Goal: Transaction & Acquisition: Purchase product/service

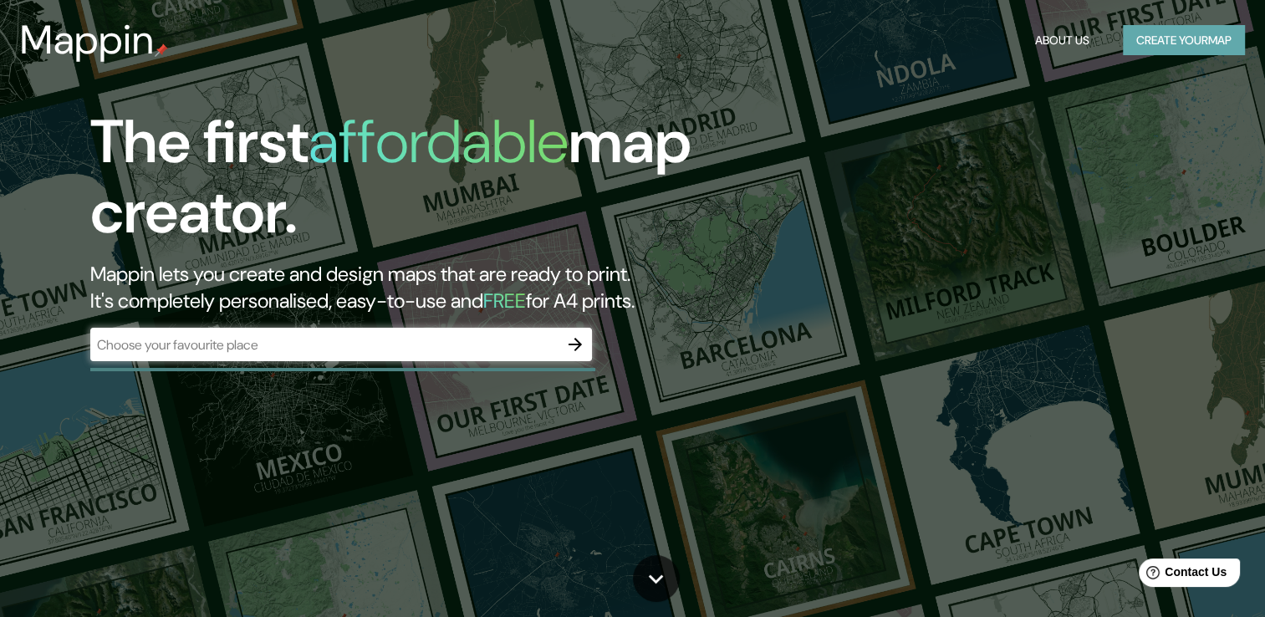
click at [1146, 38] on button "Create your map" at bounding box center [1184, 40] width 122 height 31
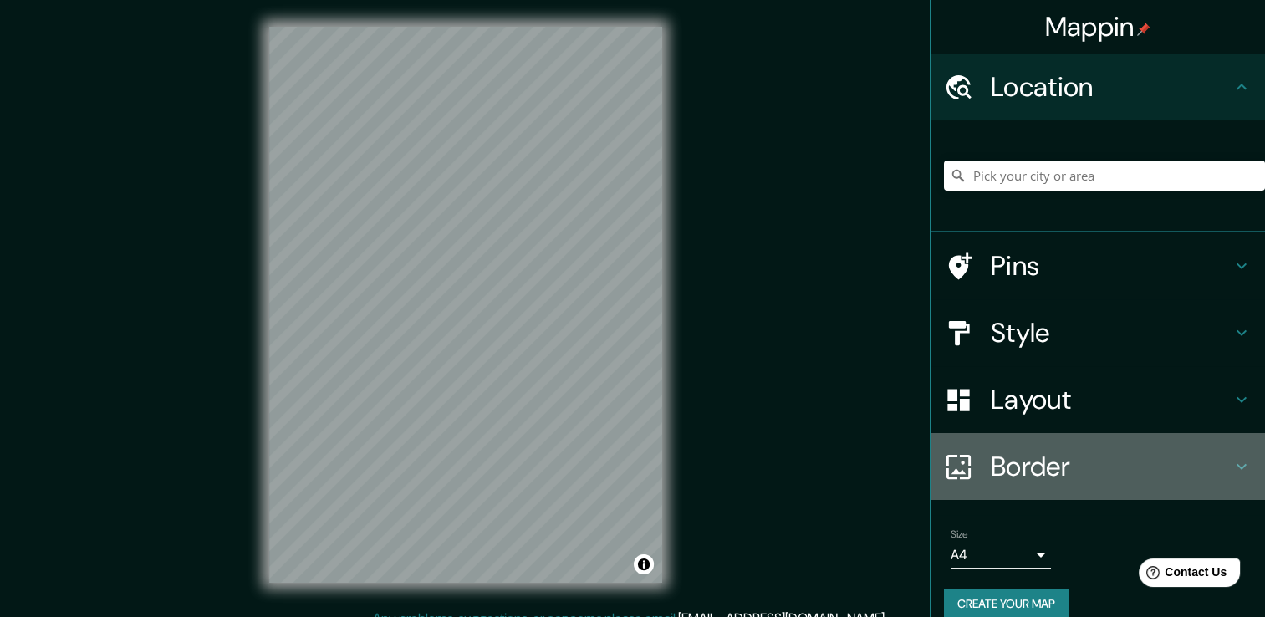
click at [1026, 461] on h4 "Border" at bounding box center [1110, 466] width 241 height 33
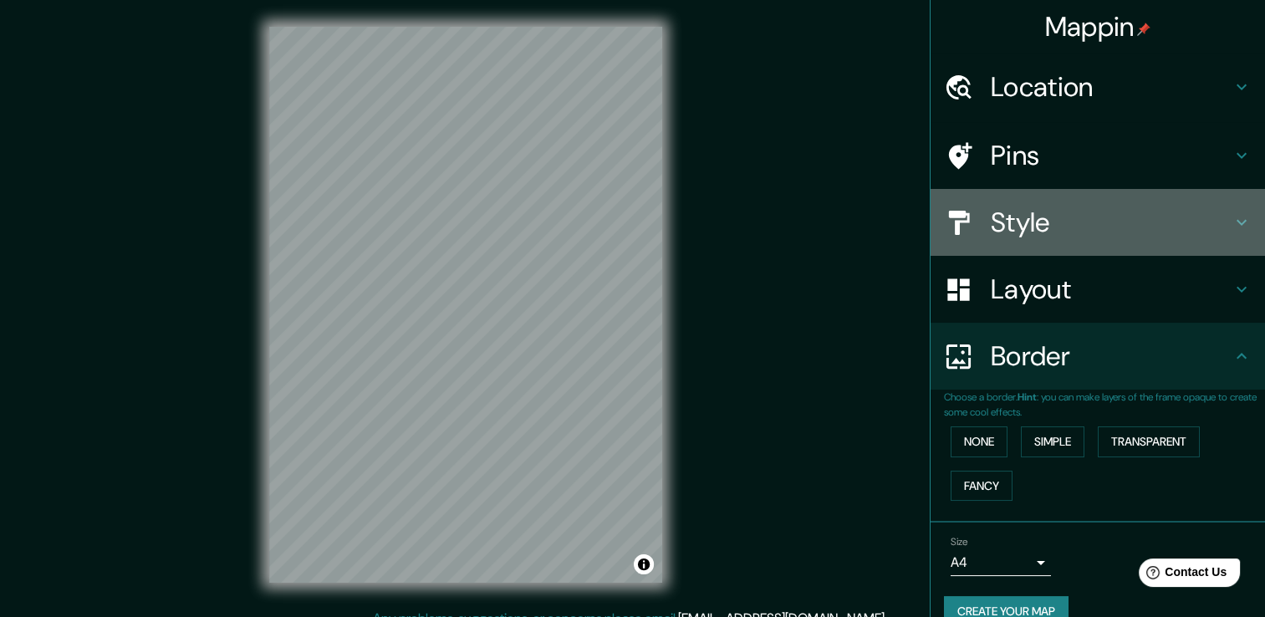
click at [1198, 219] on h4 "Style" at bounding box center [1110, 222] width 241 height 33
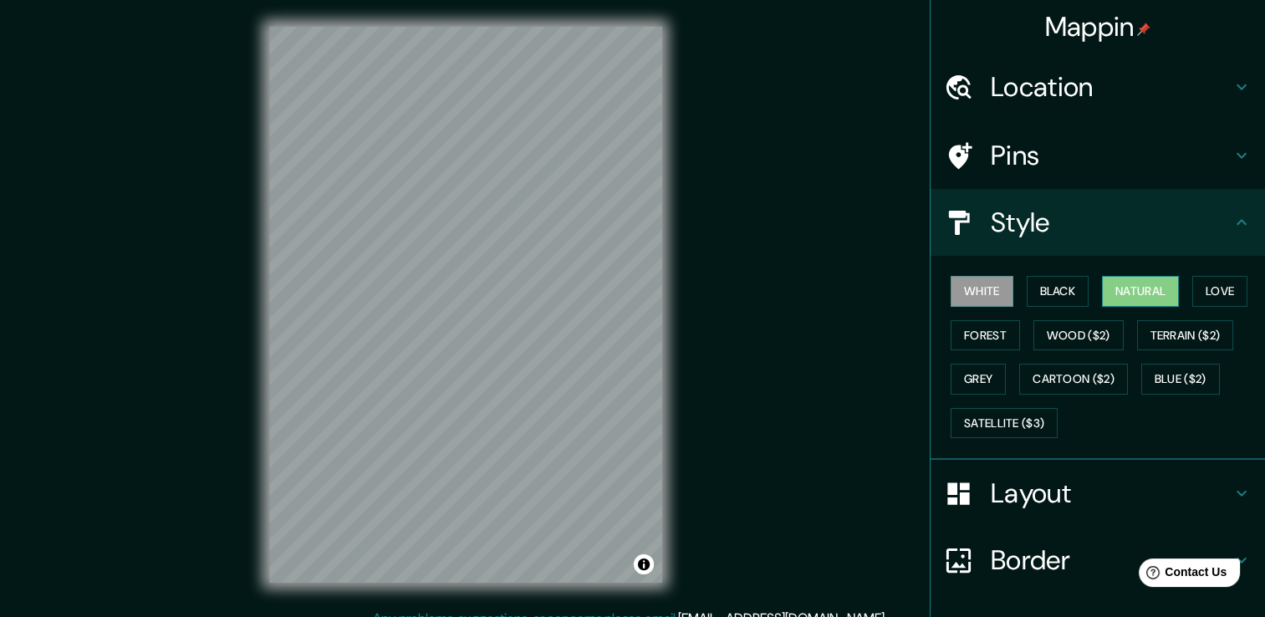
click at [1127, 297] on button "Natural" at bounding box center [1140, 291] width 77 height 31
click at [1057, 303] on button "Black" at bounding box center [1057, 291] width 63 height 31
click at [964, 290] on button "White" at bounding box center [981, 291] width 63 height 31
click at [970, 328] on button "Forest" at bounding box center [984, 335] width 69 height 31
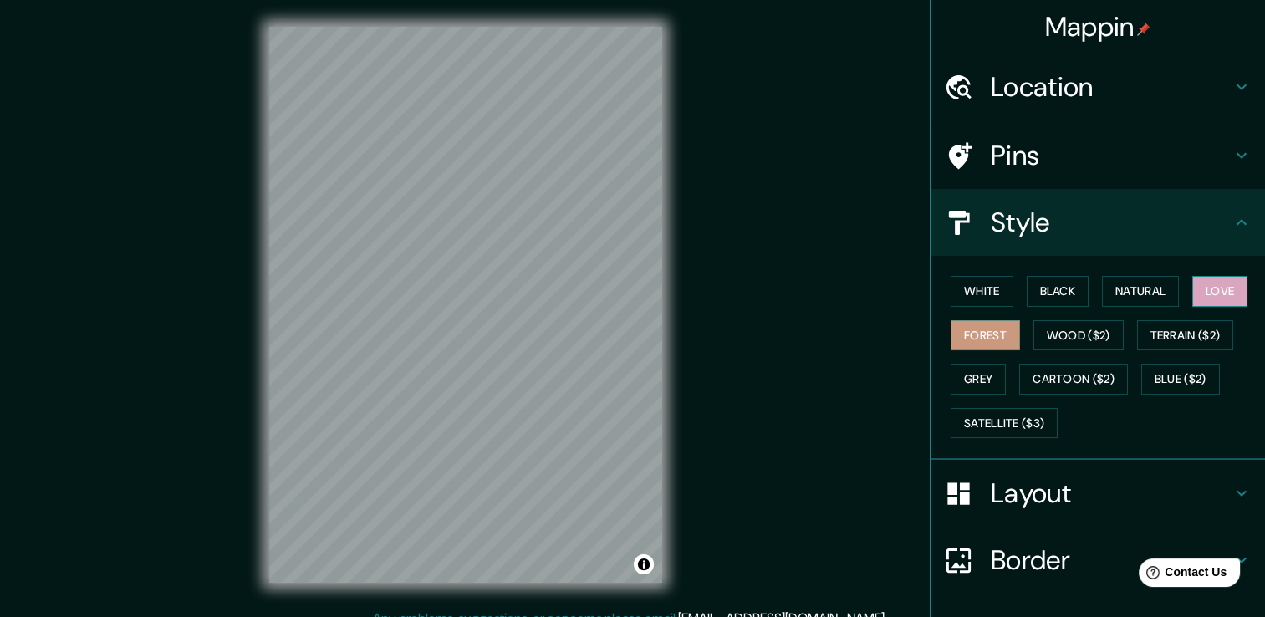
click at [1215, 286] on button "Love" at bounding box center [1219, 291] width 55 height 31
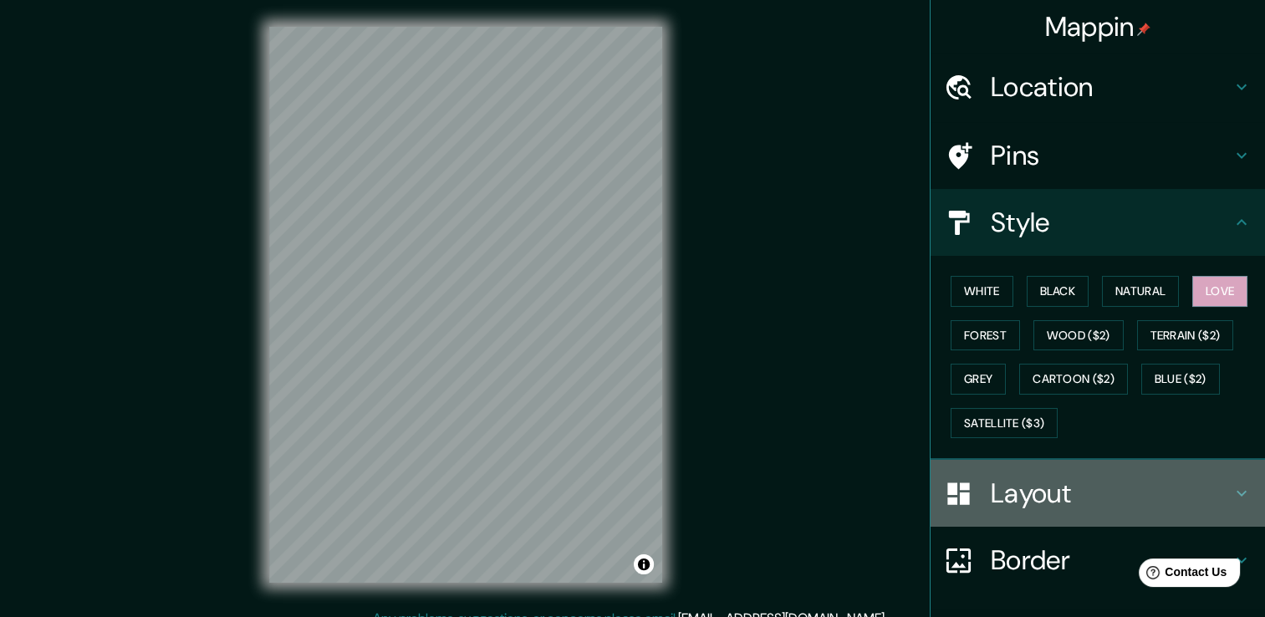
click at [1014, 507] on h4 "Layout" at bounding box center [1110, 492] width 241 height 33
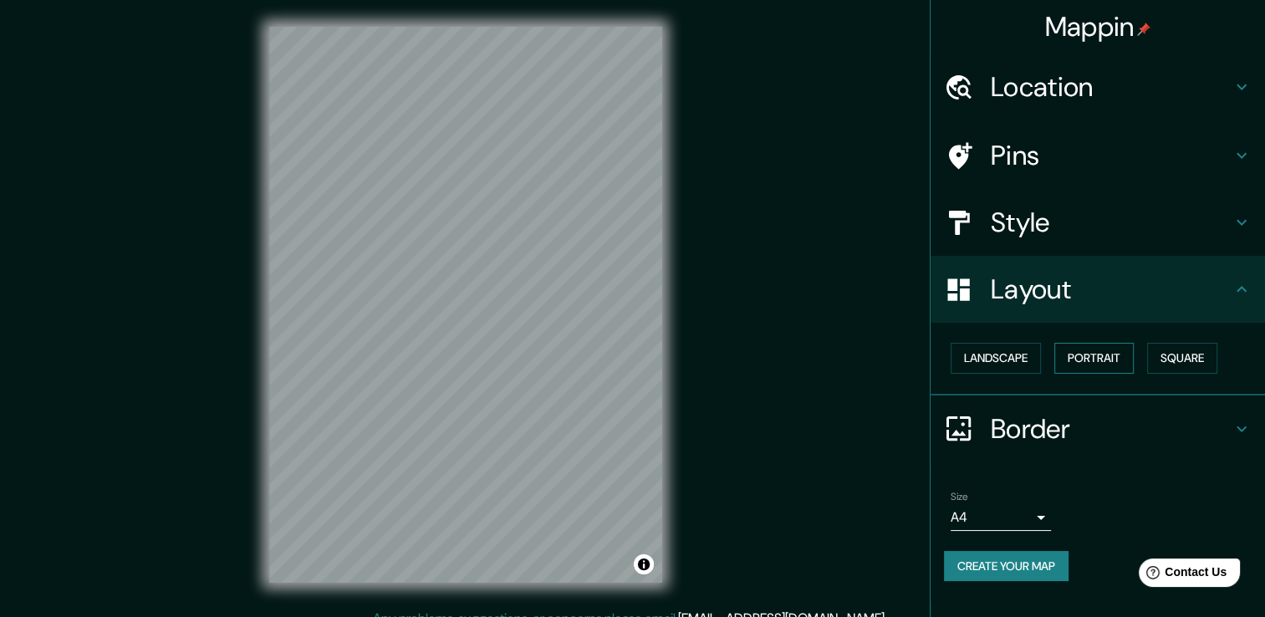
click at [1098, 354] on button "Portrait" at bounding box center [1093, 358] width 79 height 31
click at [1174, 353] on button "Square" at bounding box center [1182, 358] width 70 height 31
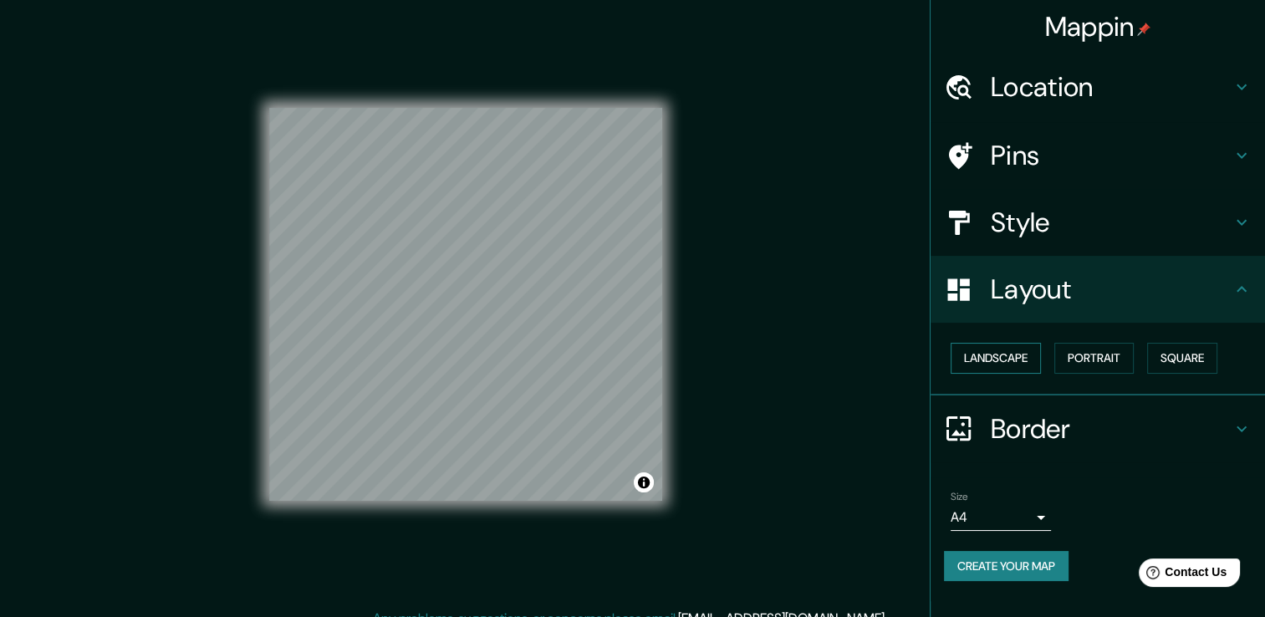
click at [983, 359] on button "Landscape" at bounding box center [995, 358] width 90 height 31
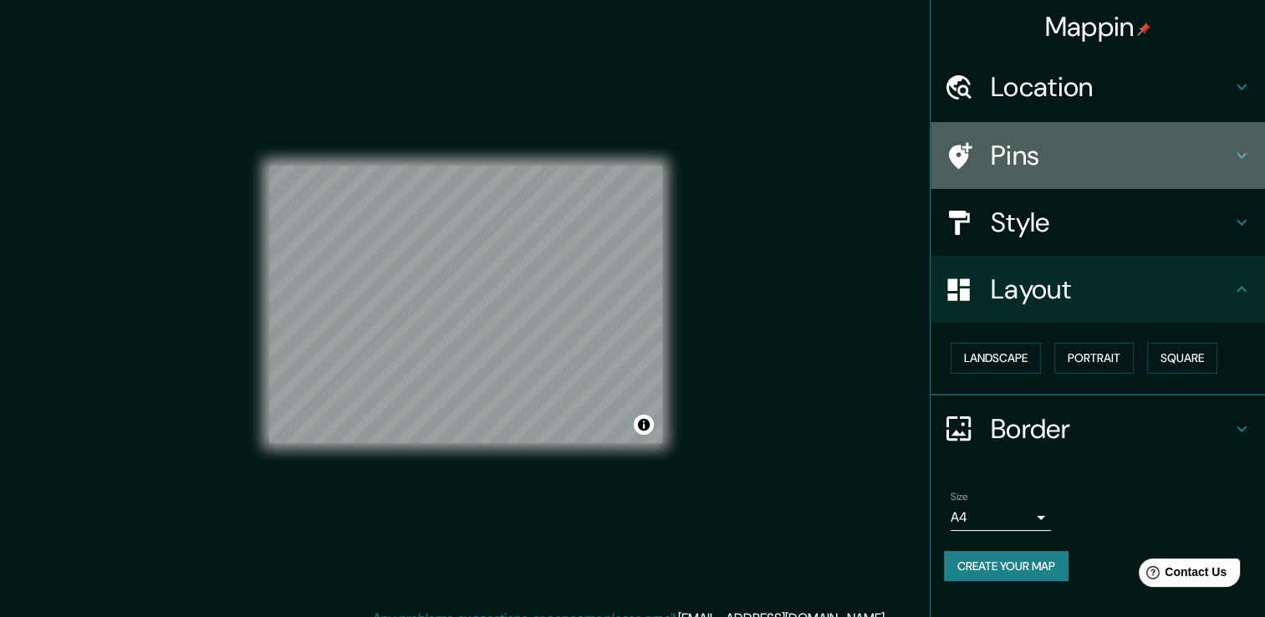
click at [1248, 162] on icon at bounding box center [1241, 155] width 20 height 20
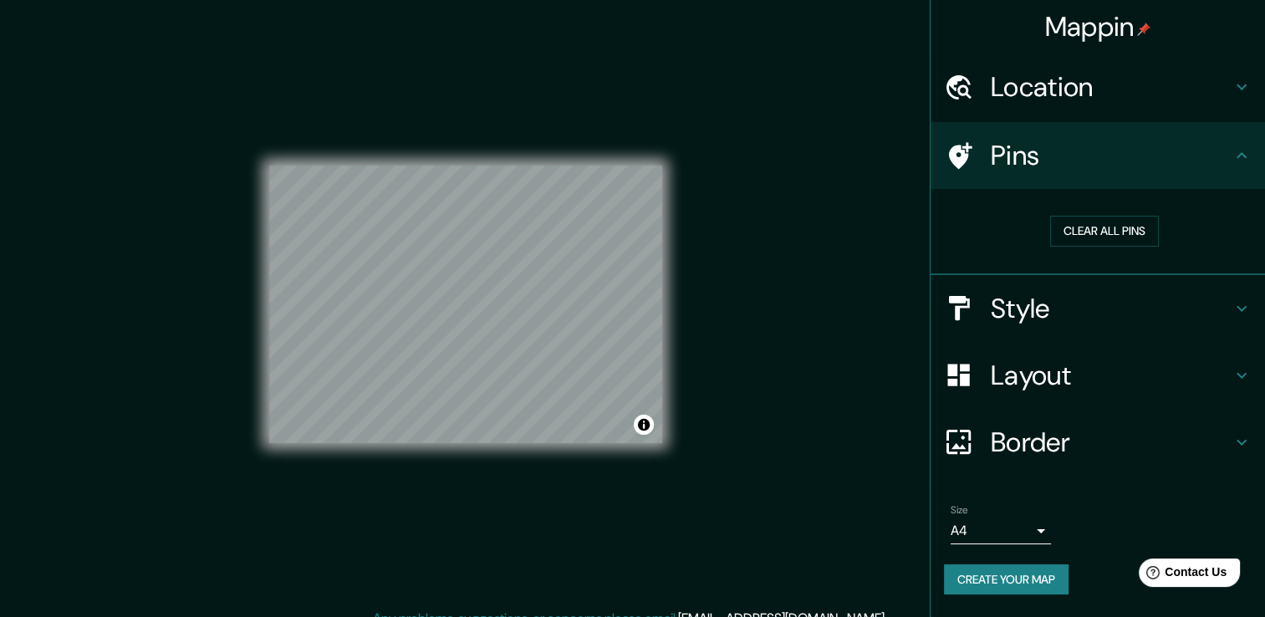
click at [1240, 300] on icon at bounding box center [1241, 308] width 20 height 20
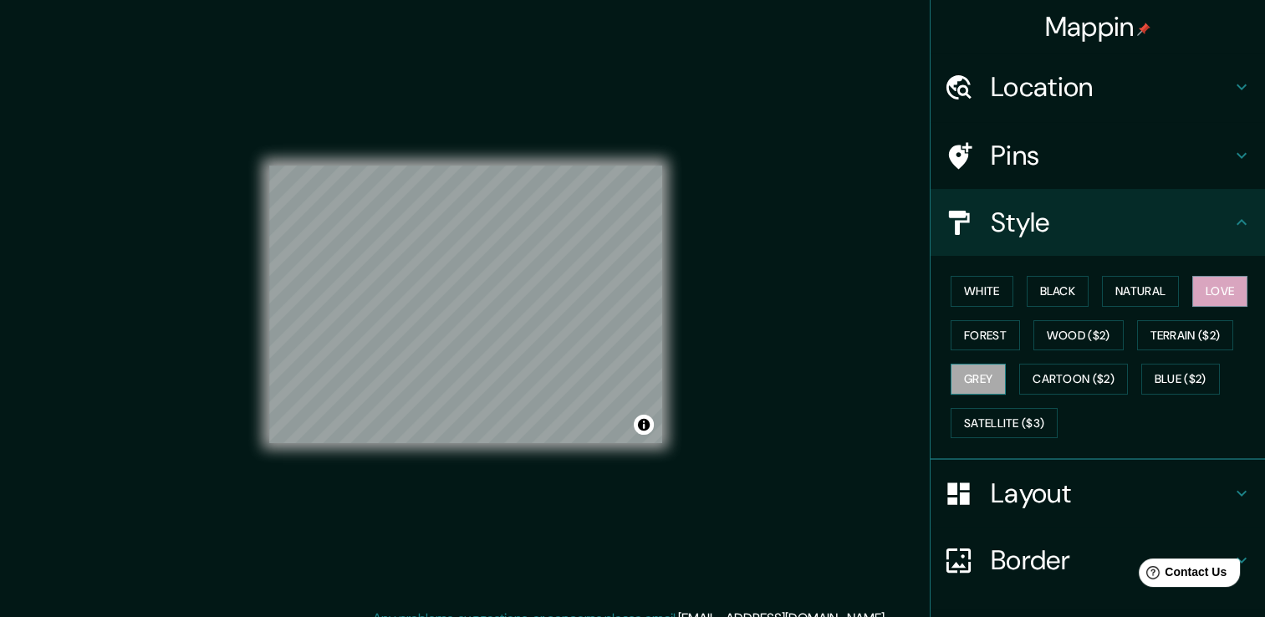
click at [985, 383] on button "Grey" at bounding box center [977, 379] width 55 height 31
click at [1102, 286] on button "Natural" at bounding box center [1140, 291] width 77 height 31
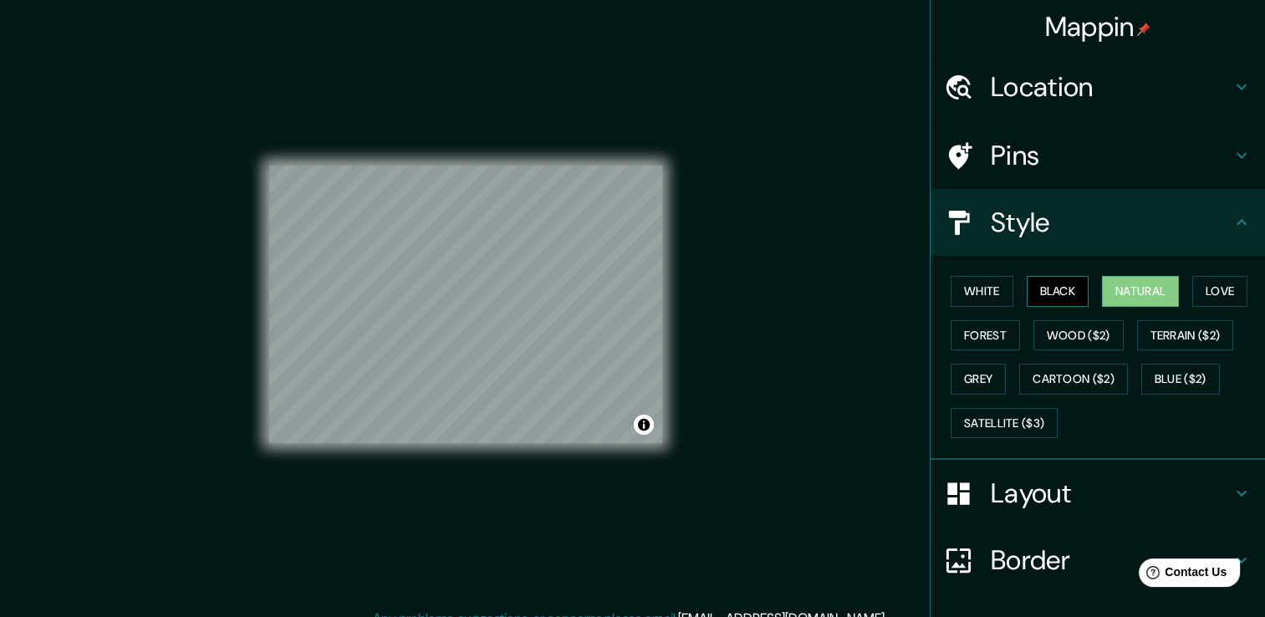
click at [1030, 283] on button "Black" at bounding box center [1057, 291] width 63 height 31
drag, startPoint x: 993, startPoint y: 277, endPoint x: 1064, endPoint y: 274, distance: 71.1
click at [992, 279] on button "White" at bounding box center [981, 291] width 63 height 31
click at [1130, 272] on div "White Black Natural Love Forest Wood ($2) Terrain ($2) Grey Cartoon ($2) Blue (…" at bounding box center [1104, 357] width 321 height 176
click at [1128, 288] on button "Natural" at bounding box center [1140, 291] width 77 height 31
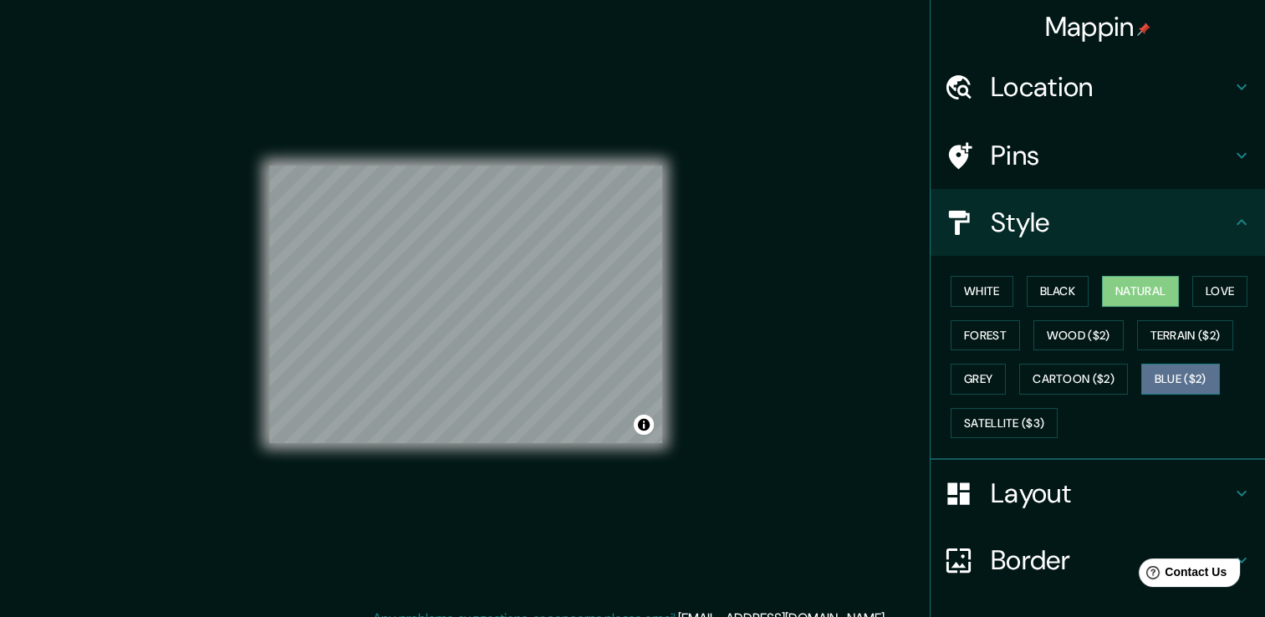
click at [1187, 377] on button "Blue ($2)" at bounding box center [1180, 379] width 79 height 31
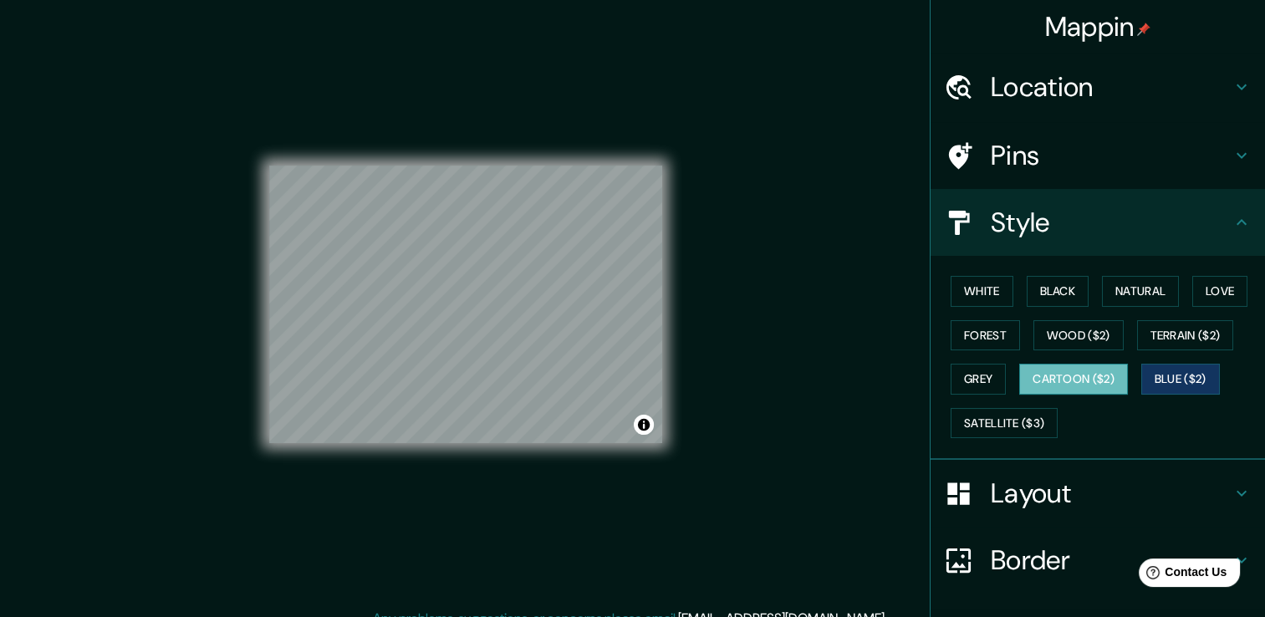
click at [1103, 377] on button "Cartoon ($2)" at bounding box center [1073, 379] width 109 height 31
click at [1194, 320] on button "Terrain ($2)" at bounding box center [1185, 335] width 97 height 31
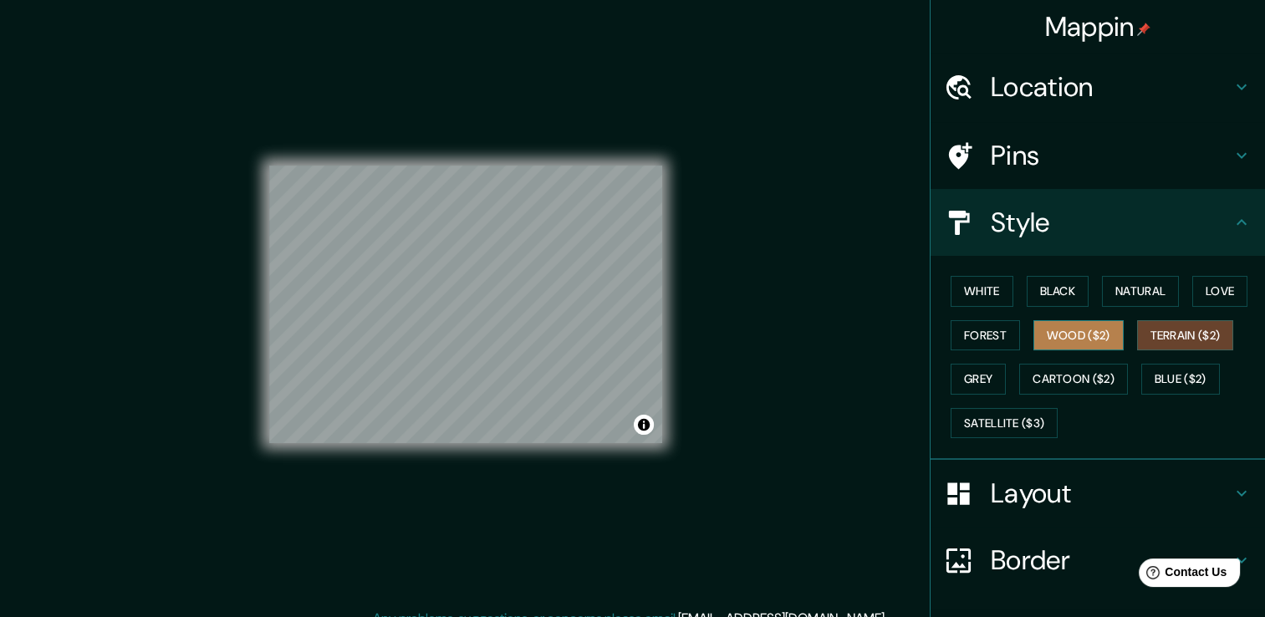
click at [1057, 327] on button "Wood ($2)" at bounding box center [1078, 335] width 90 height 31
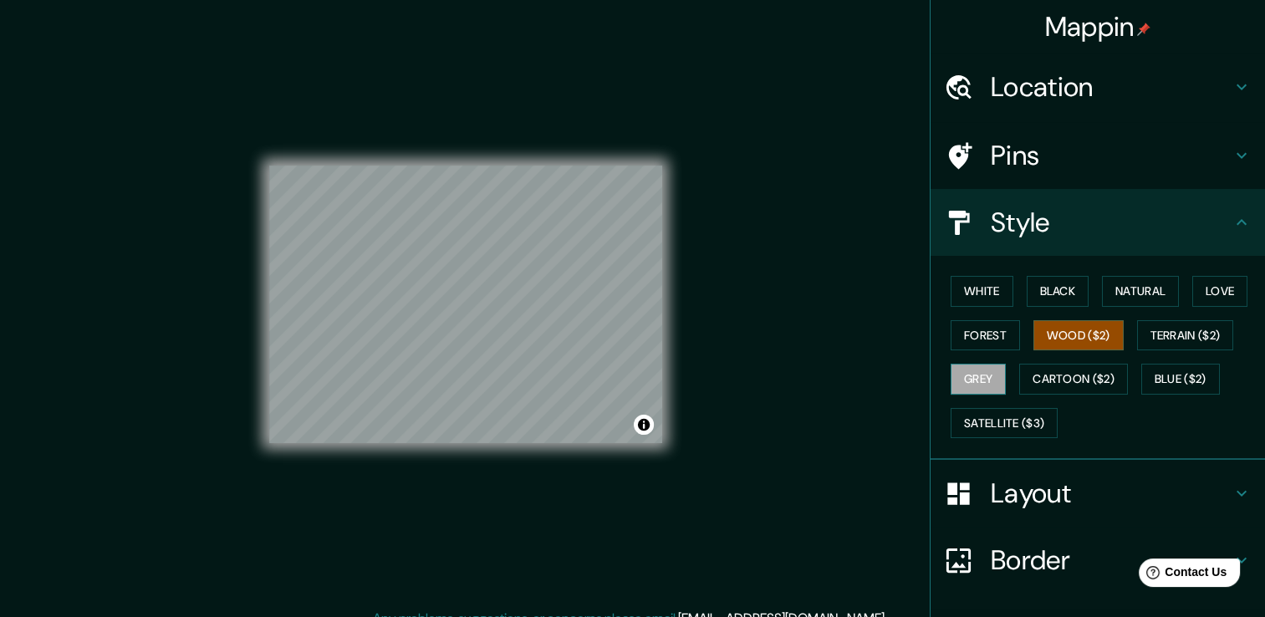
click at [963, 379] on button "Grey" at bounding box center [977, 379] width 55 height 31
click at [1110, 291] on button "Natural" at bounding box center [1140, 291] width 77 height 31
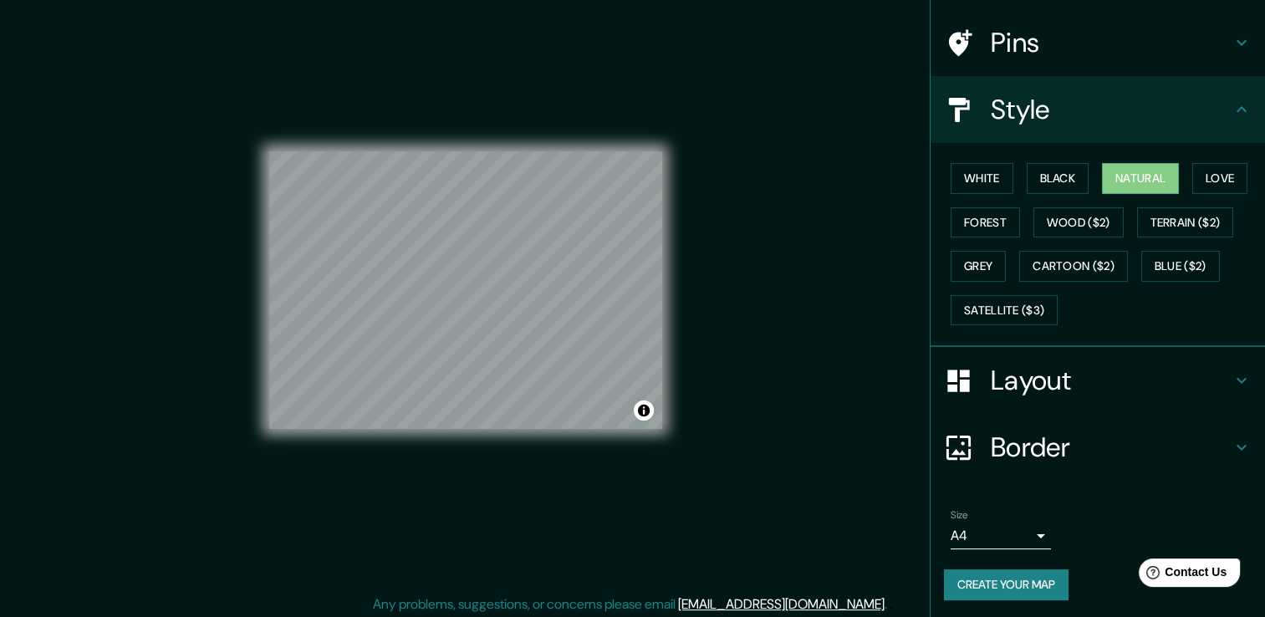
scroll to position [18, 0]
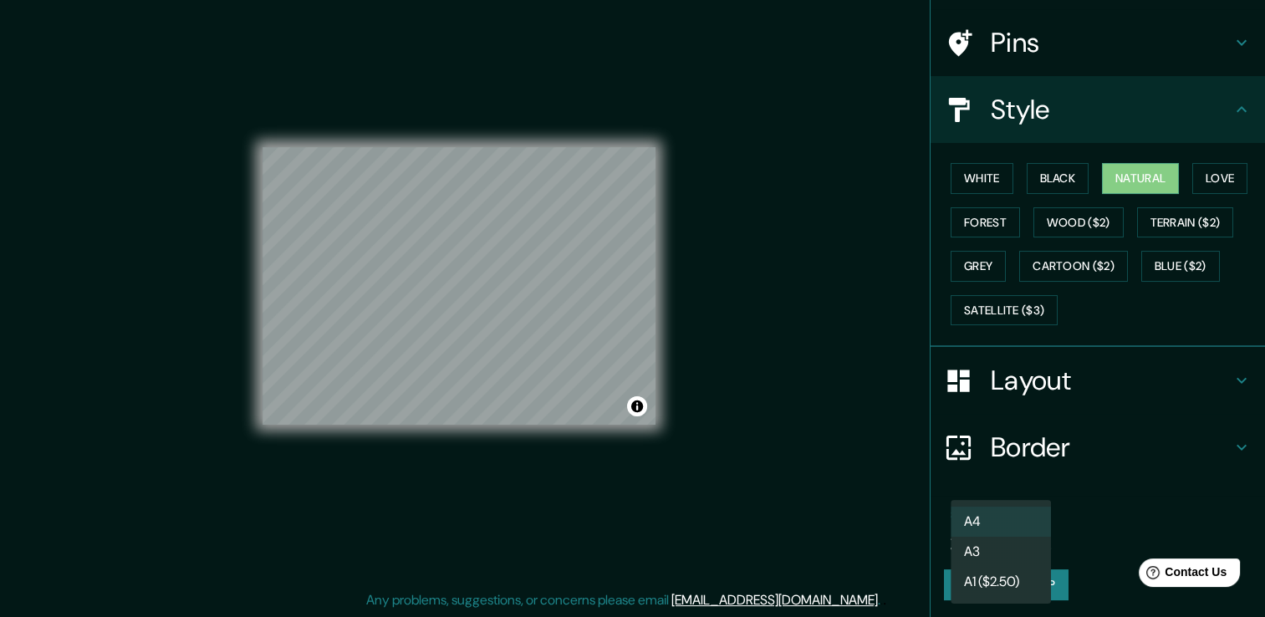
click at [1023, 540] on body "Mappin Location Pins Style White Black Natural Love Forest Wood ($2) Terrain ($…" at bounding box center [632, 290] width 1265 height 617
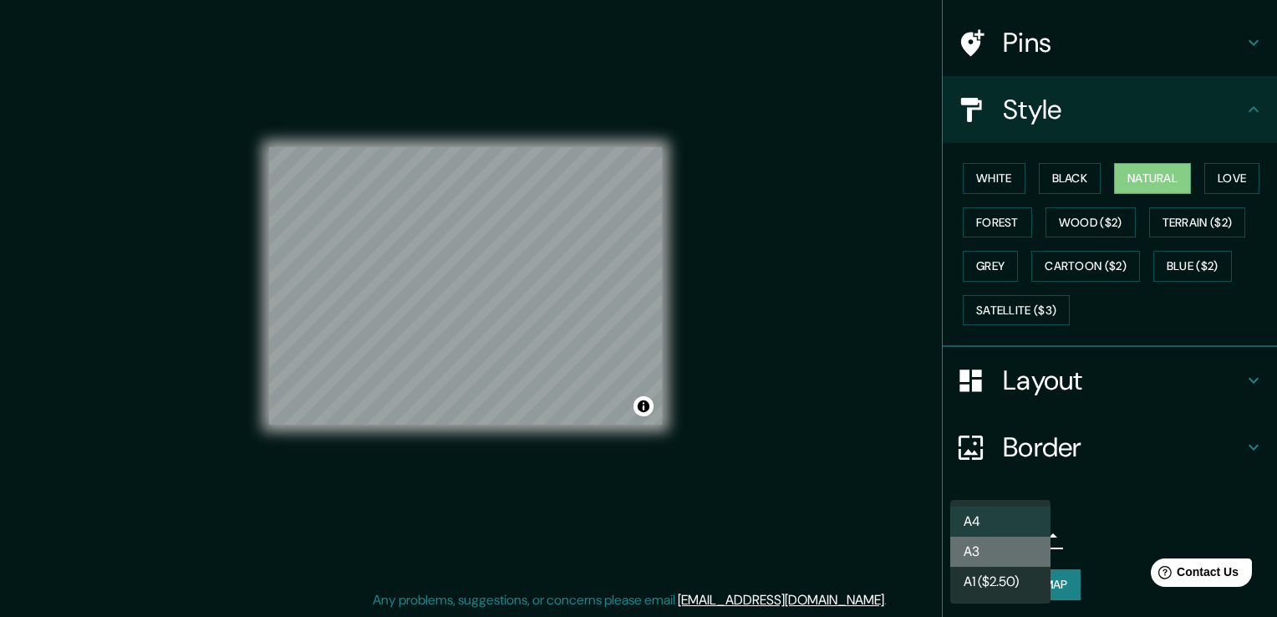
click at [988, 557] on li "A3" at bounding box center [1000, 552] width 100 height 30
type input "a4"
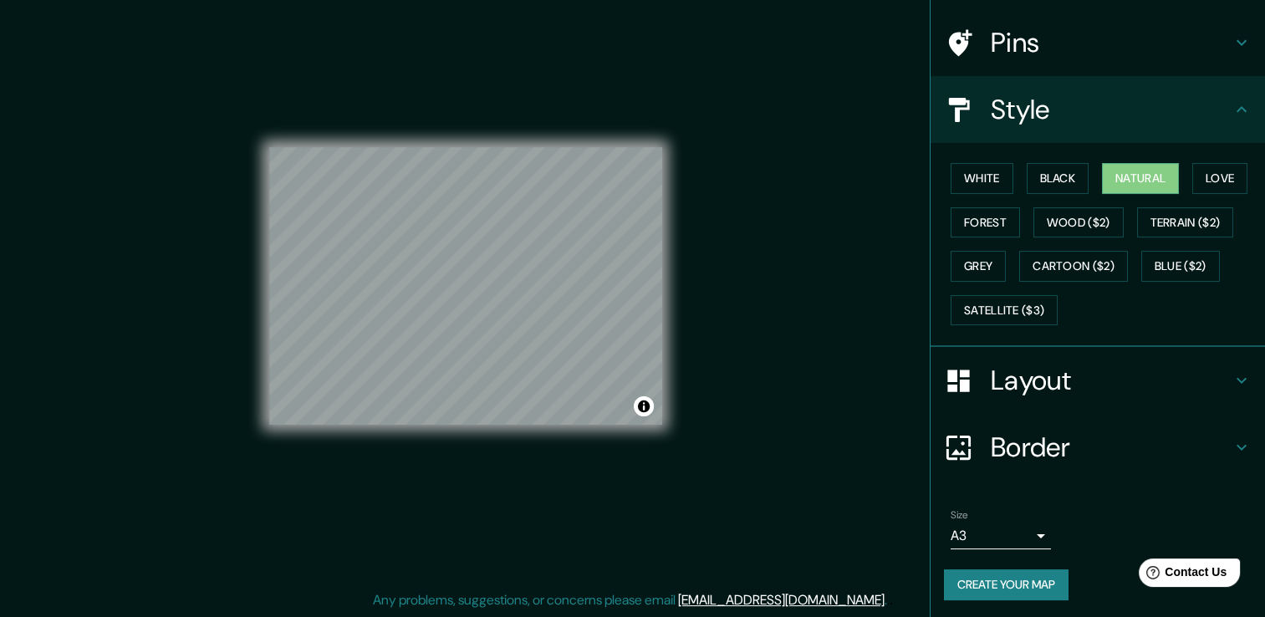
click at [1009, 573] on button "Create your map" at bounding box center [1006, 584] width 125 height 31
